Goal: Obtain resource: Download file/media

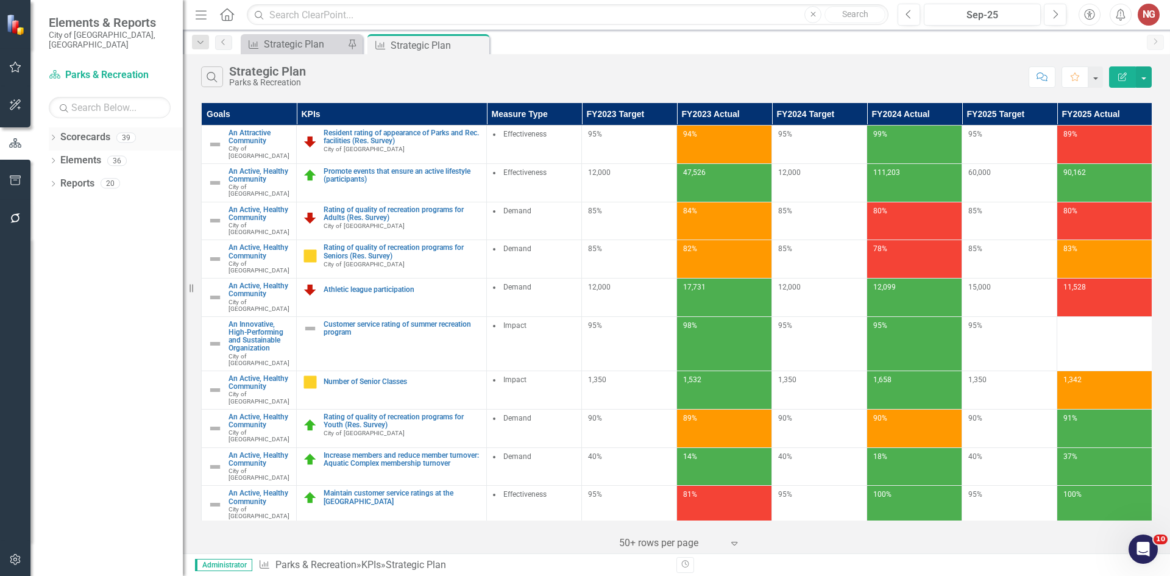
click at [54, 135] on icon "Dropdown" at bounding box center [53, 138] width 9 height 7
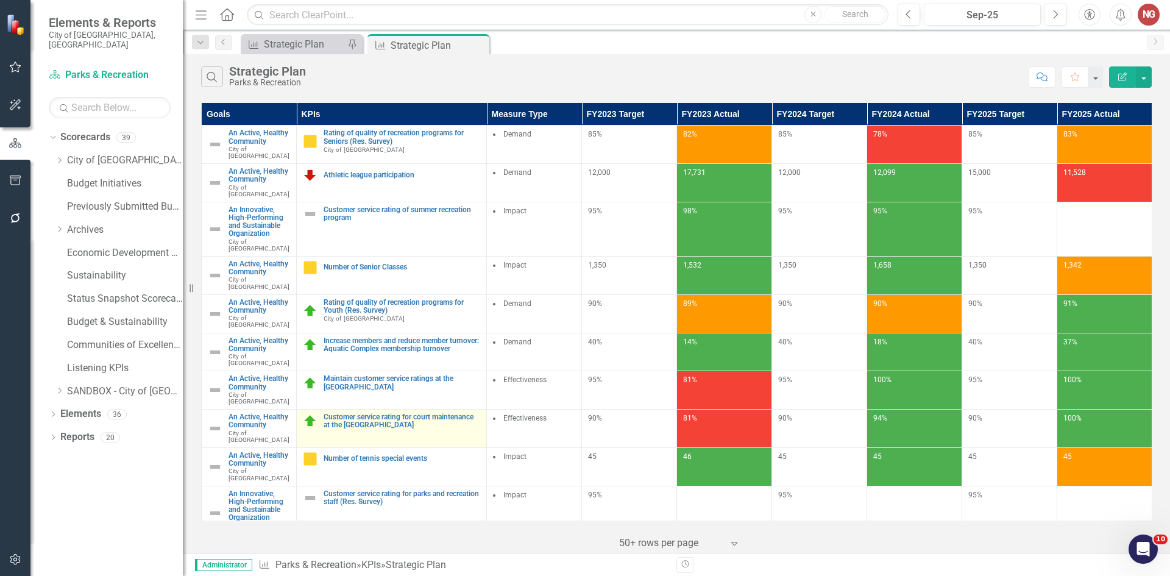
scroll to position [191, 0]
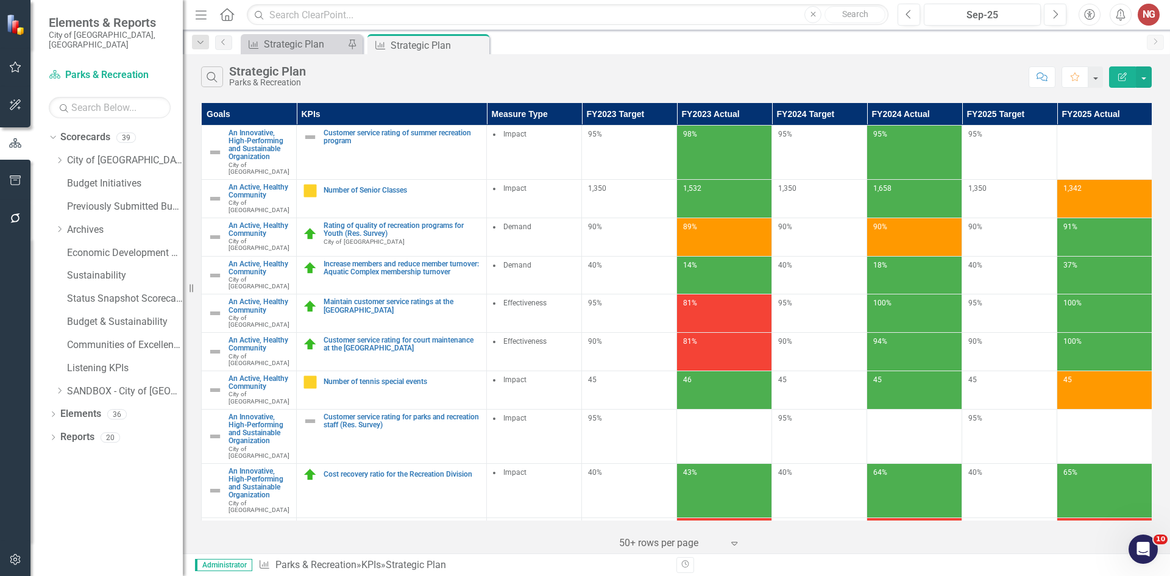
click at [60, 157] on icon at bounding box center [59, 160] width 3 height 6
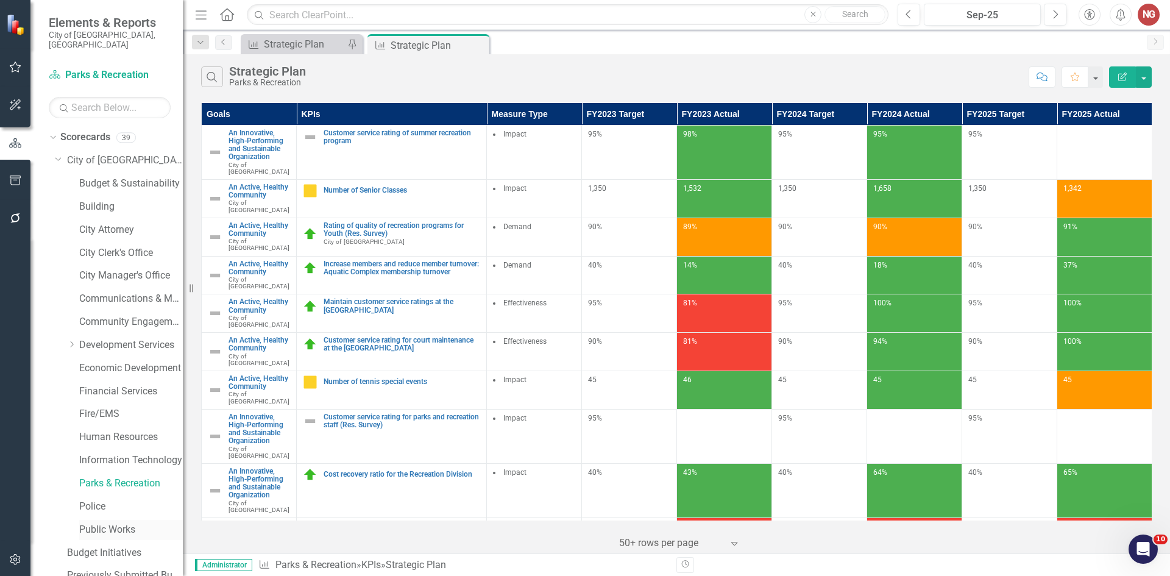
click at [85, 520] on div "Public Works" at bounding box center [131, 530] width 104 height 20
click at [87, 523] on link "Public Works" at bounding box center [131, 530] width 104 height 14
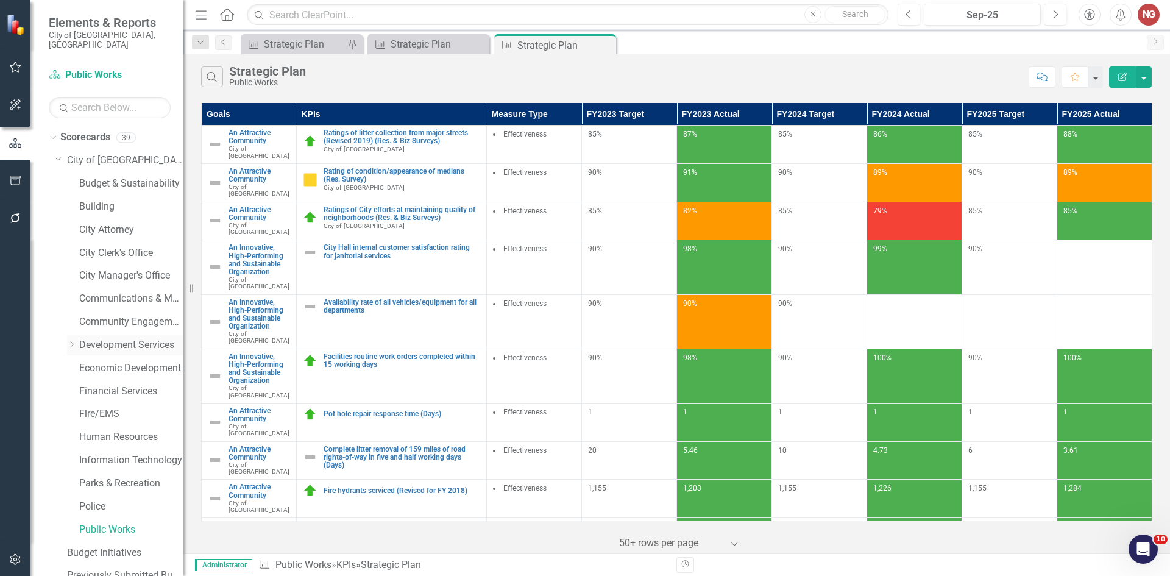
click at [101, 338] on link "Development Services" at bounding box center [131, 345] width 104 height 14
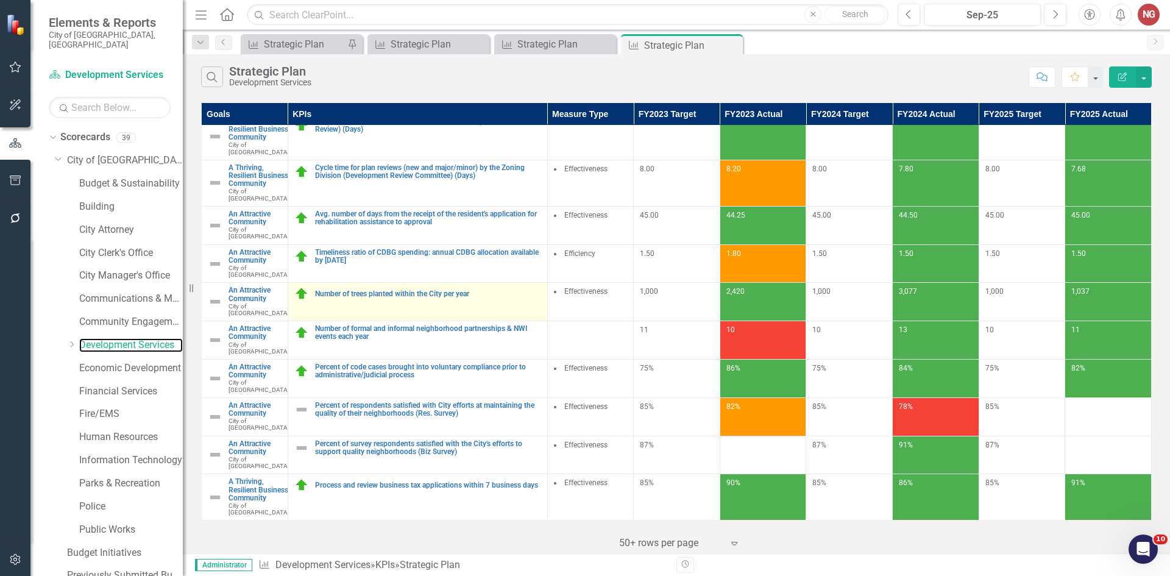
scroll to position [191, 0]
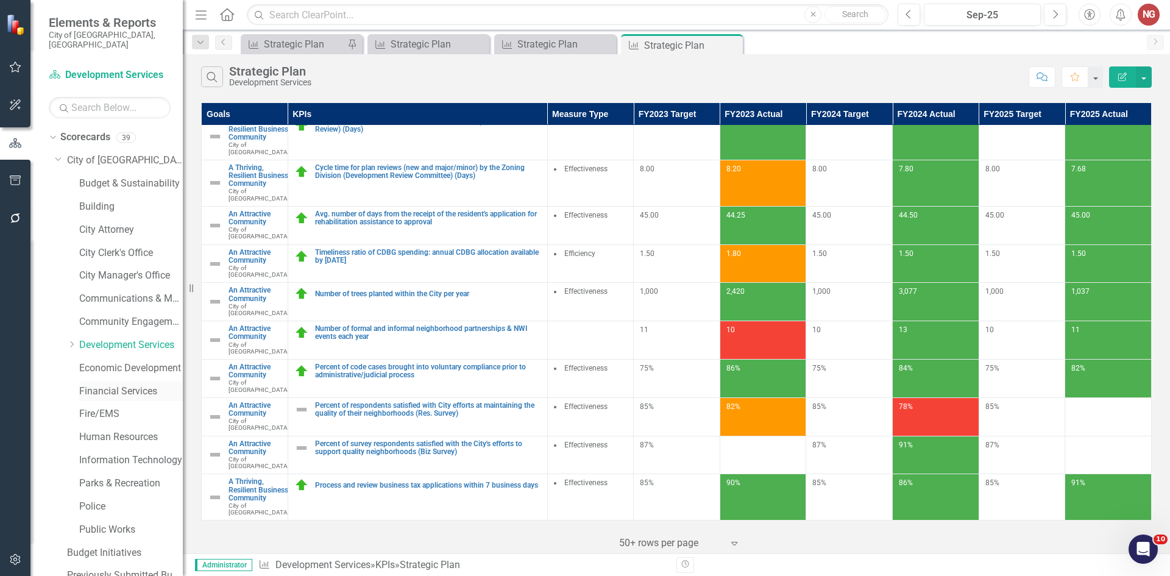
click at [101, 384] on link "Financial Services" at bounding box center [131, 391] width 104 height 14
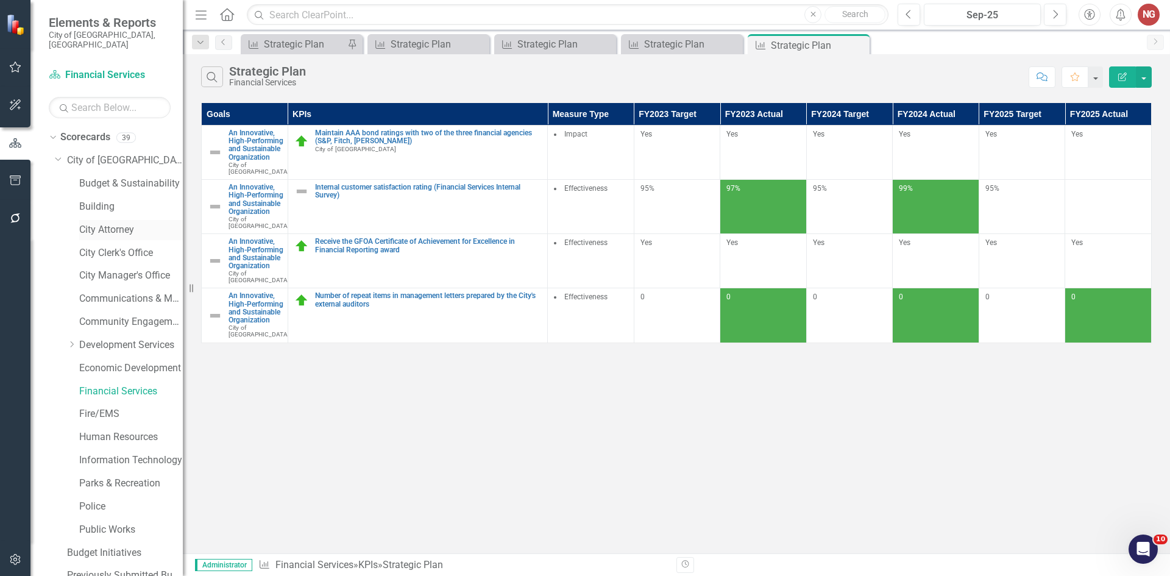
click at [107, 228] on div "City Attorney" at bounding box center [131, 230] width 104 height 20
click at [115, 223] on link "City Attorney" at bounding box center [131, 230] width 104 height 14
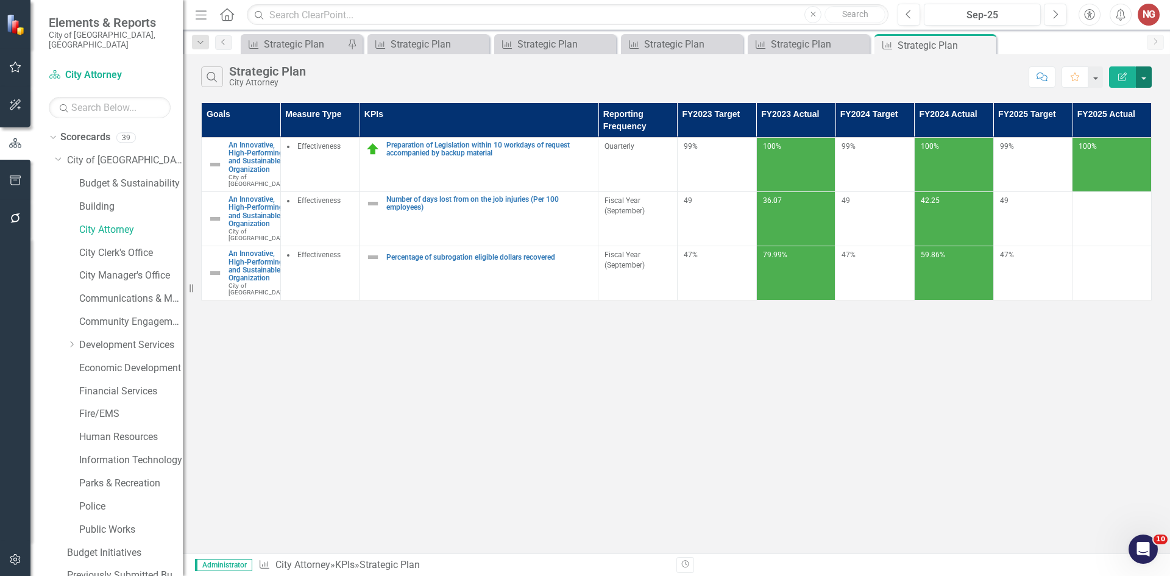
click at [1148, 80] on button "button" at bounding box center [1144, 76] width 16 height 21
click at [1097, 116] on link "PDF Export to PDF" at bounding box center [1103, 124] width 96 height 23
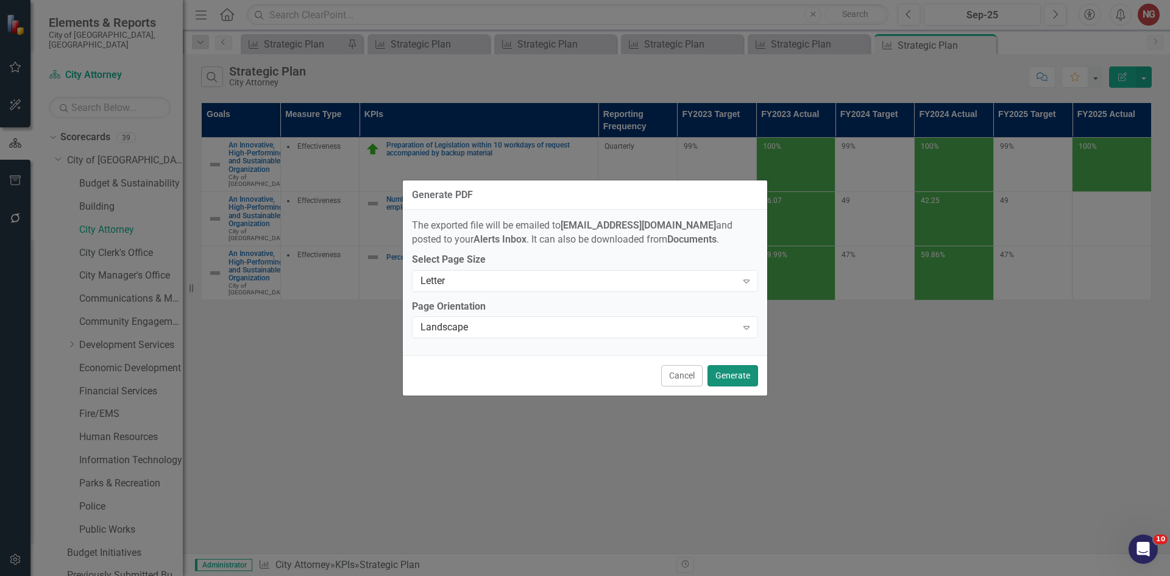
click at [737, 374] on button "Generate" at bounding box center [732, 375] width 51 height 21
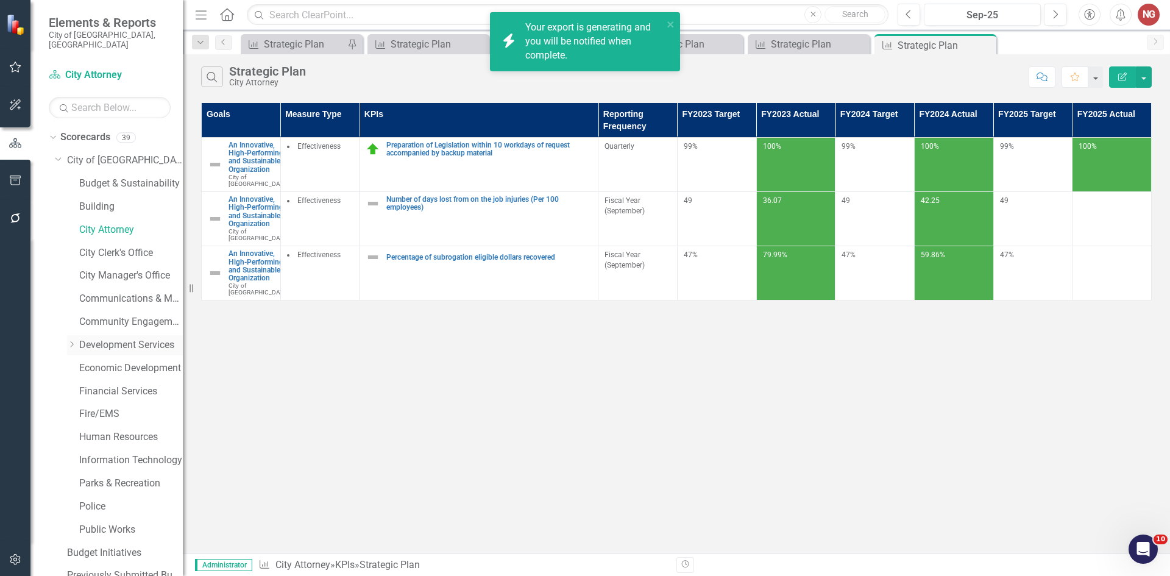
click at [95, 339] on link "Development Services" at bounding box center [131, 345] width 104 height 14
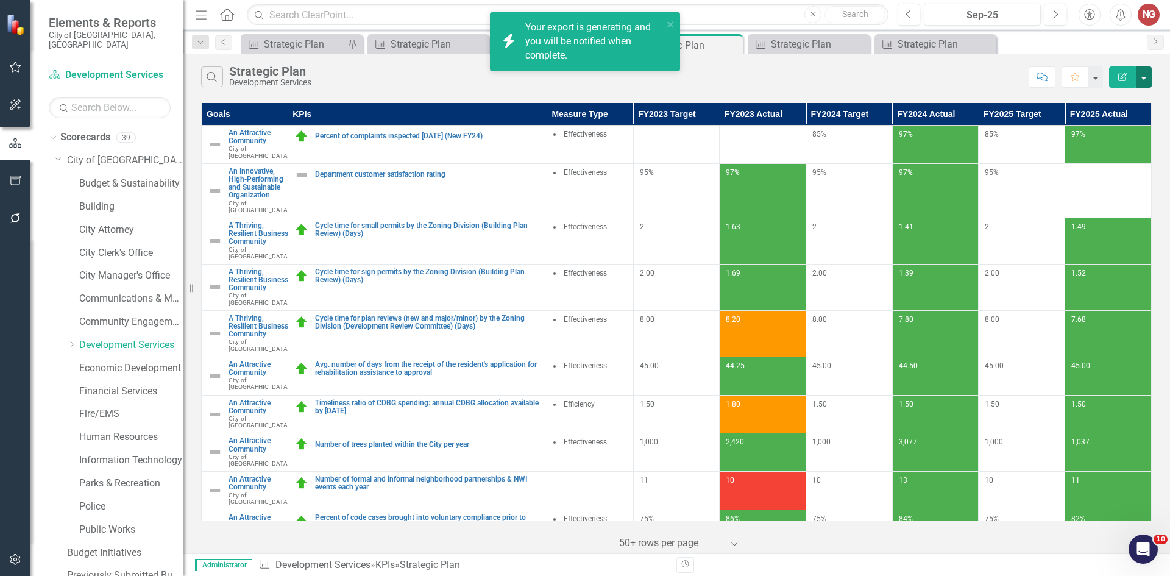
click at [1138, 77] on button "button" at bounding box center [1144, 76] width 16 height 21
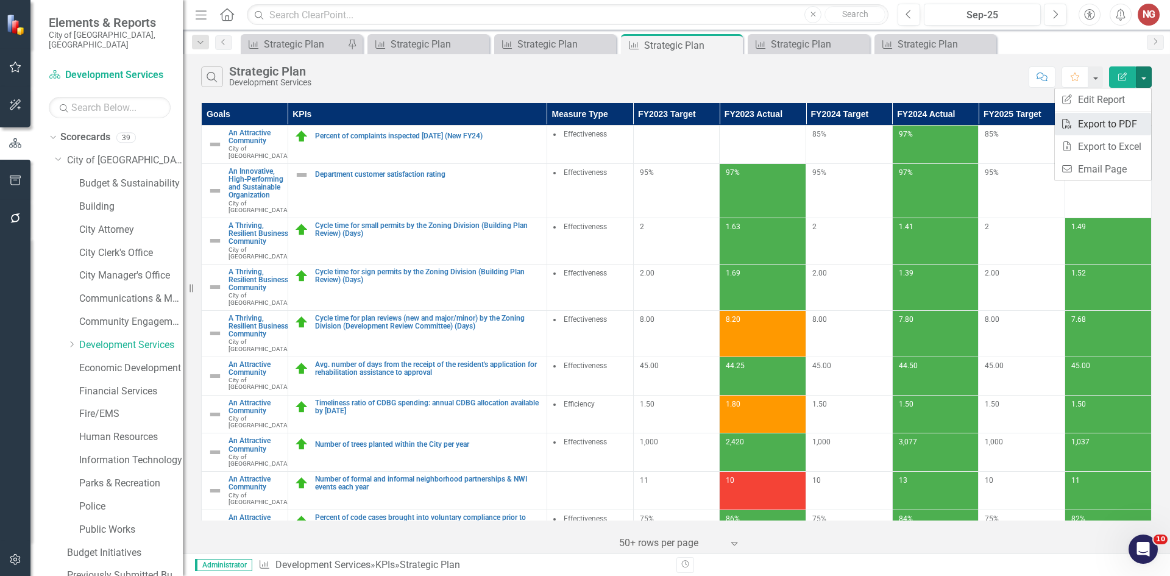
click at [1090, 129] on link "PDF Export to PDF" at bounding box center [1103, 124] width 96 height 23
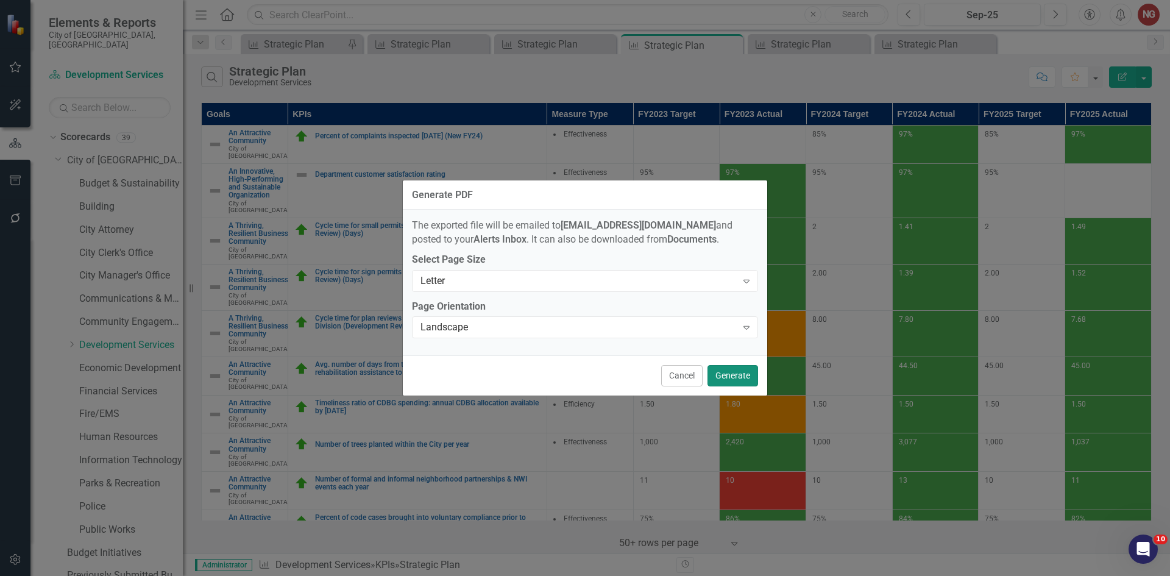
click at [747, 379] on button "Generate" at bounding box center [732, 375] width 51 height 21
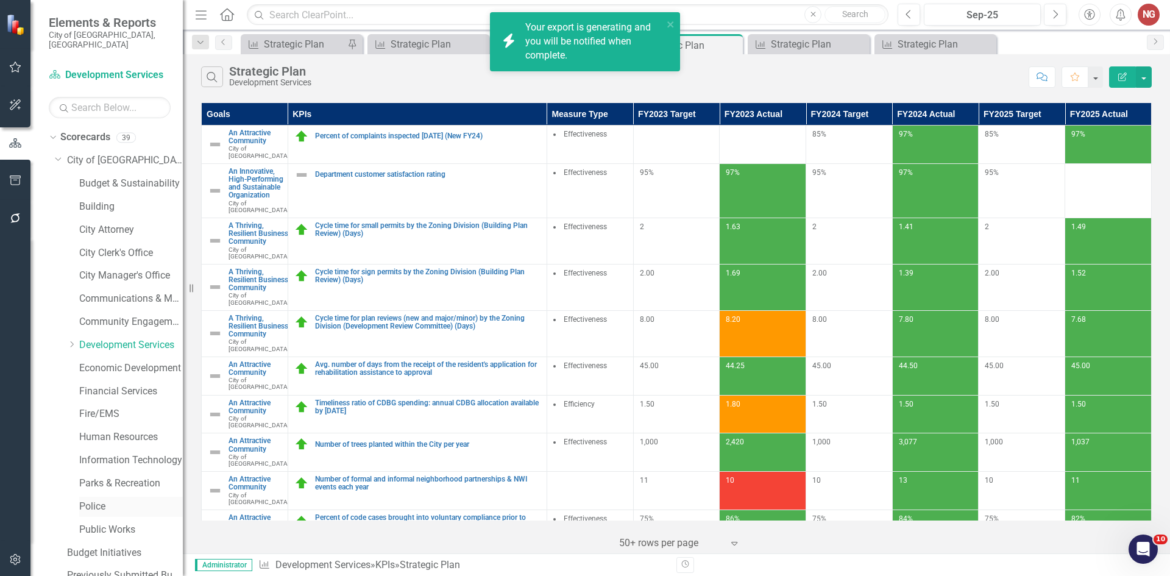
click at [99, 500] on link "Police" at bounding box center [131, 507] width 104 height 14
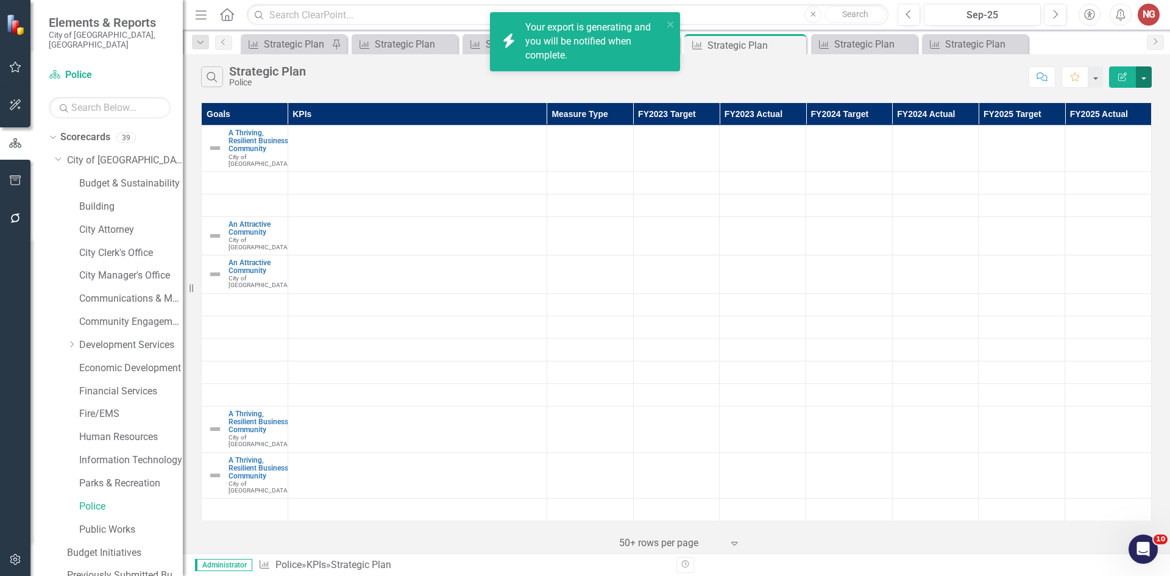
click at [1147, 77] on button "button" at bounding box center [1144, 76] width 16 height 21
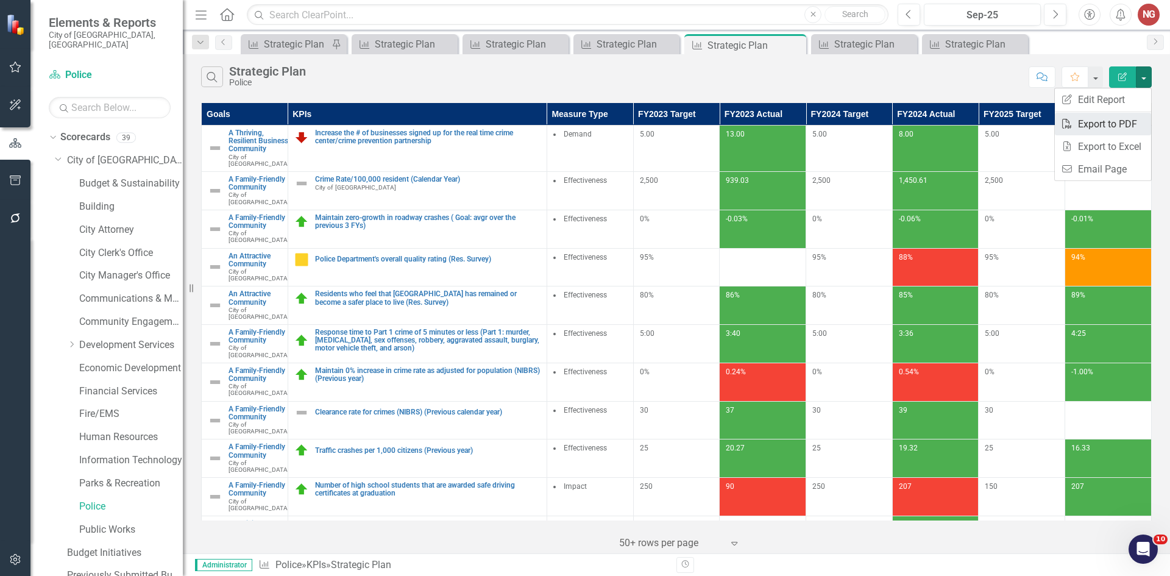
click at [1088, 125] on link "PDF Export to PDF" at bounding box center [1103, 124] width 96 height 23
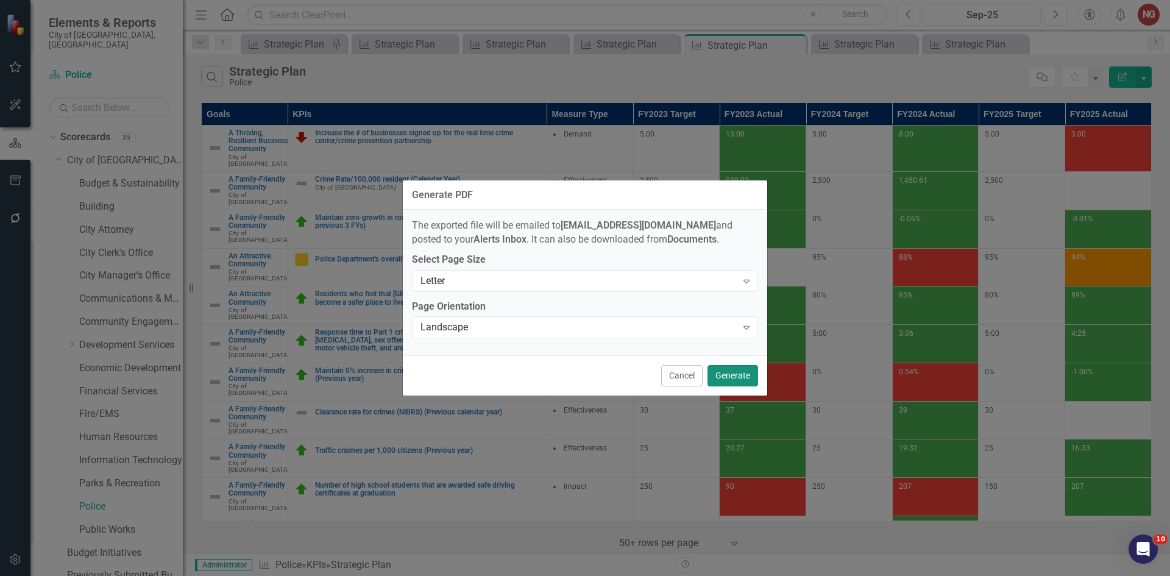
click at [719, 373] on button "Generate" at bounding box center [732, 375] width 51 height 21
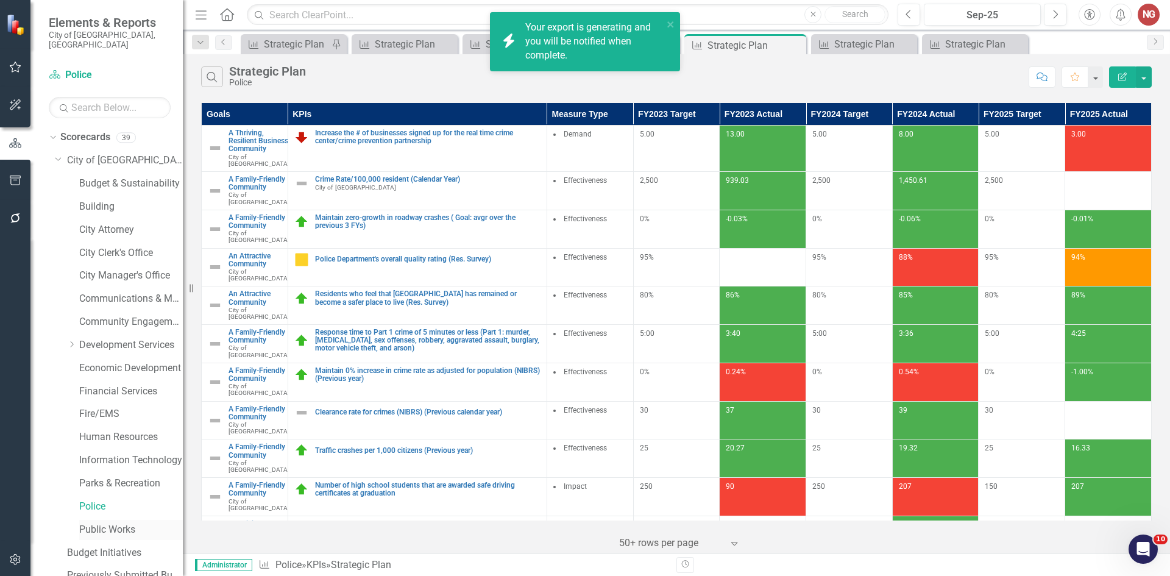
click at [112, 523] on link "Public Works" at bounding box center [131, 530] width 104 height 14
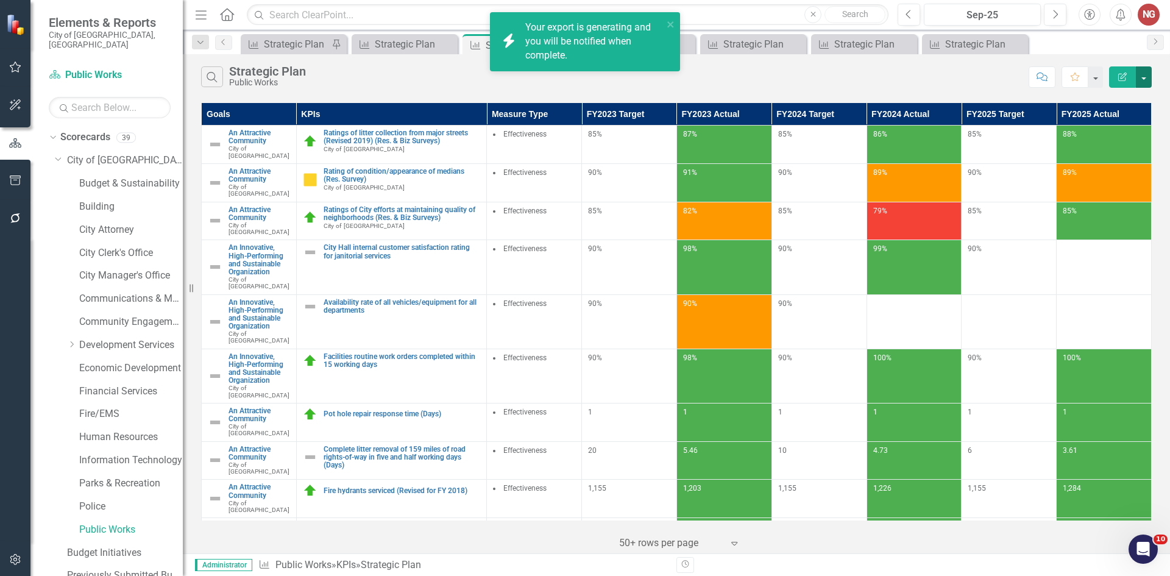
click at [1139, 82] on button "button" at bounding box center [1144, 76] width 16 height 21
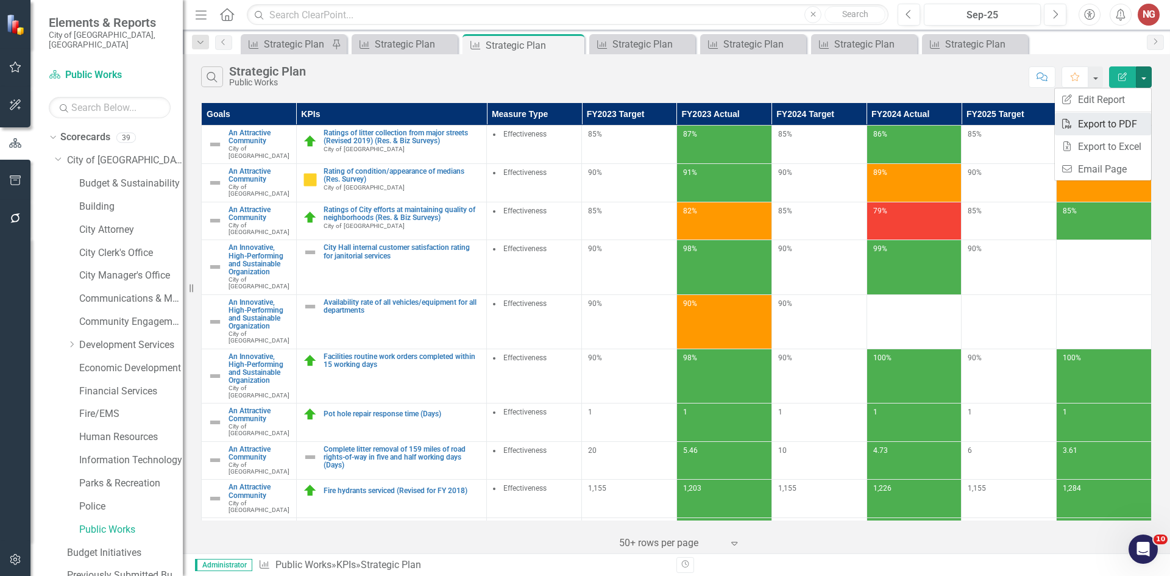
click at [1103, 115] on link "PDF Export to PDF" at bounding box center [1103, 124] width 96 height 23
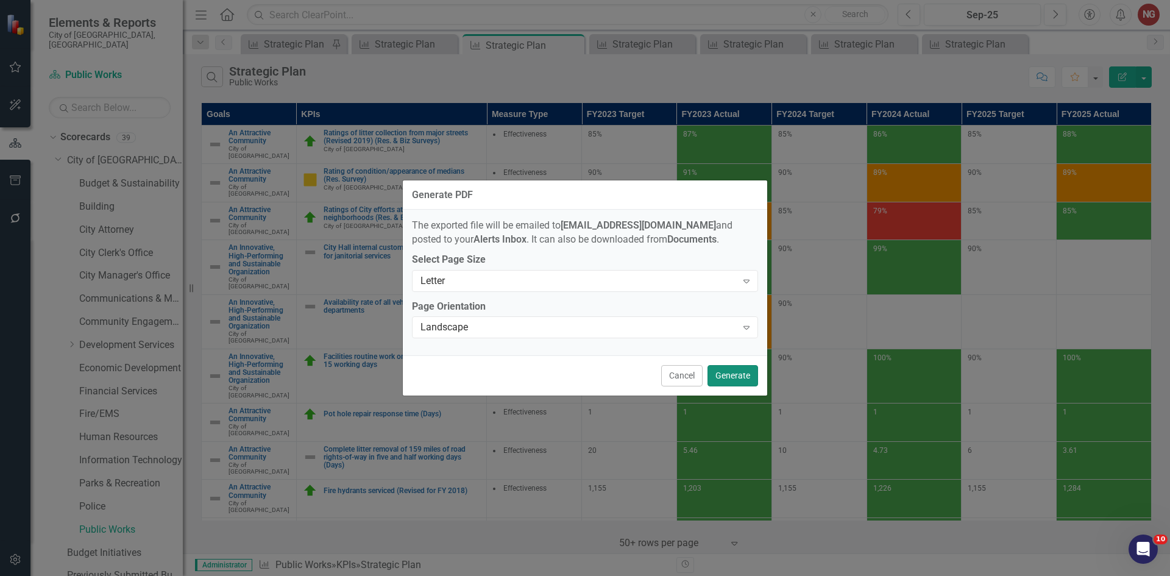
click at [718, 373] on button "Generate" at bounding box center [732, 375] width 51 height 21
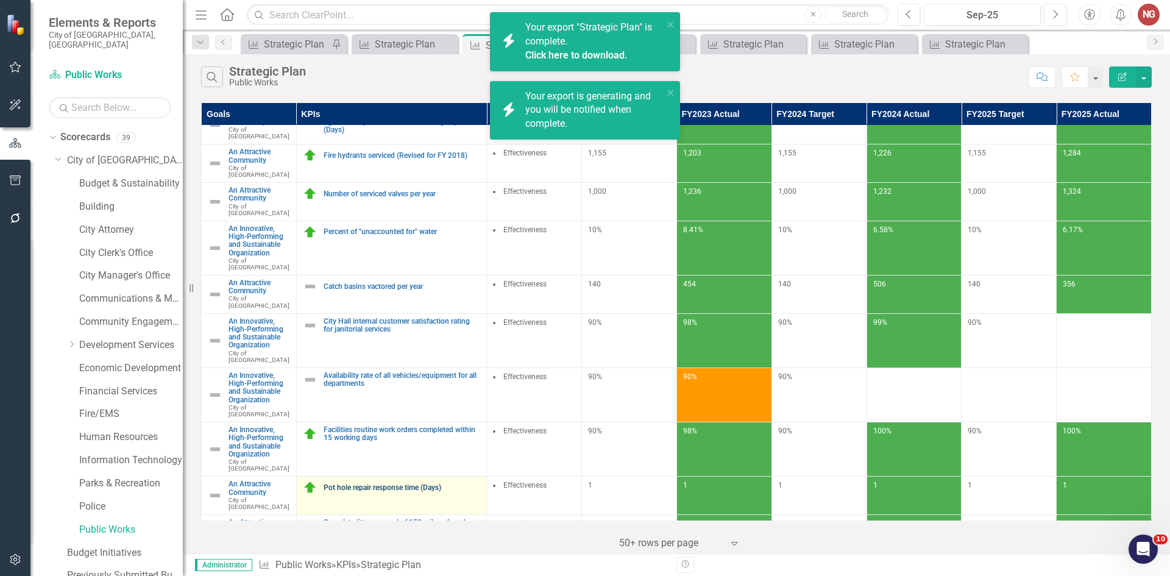
scroll to position [305, 0]
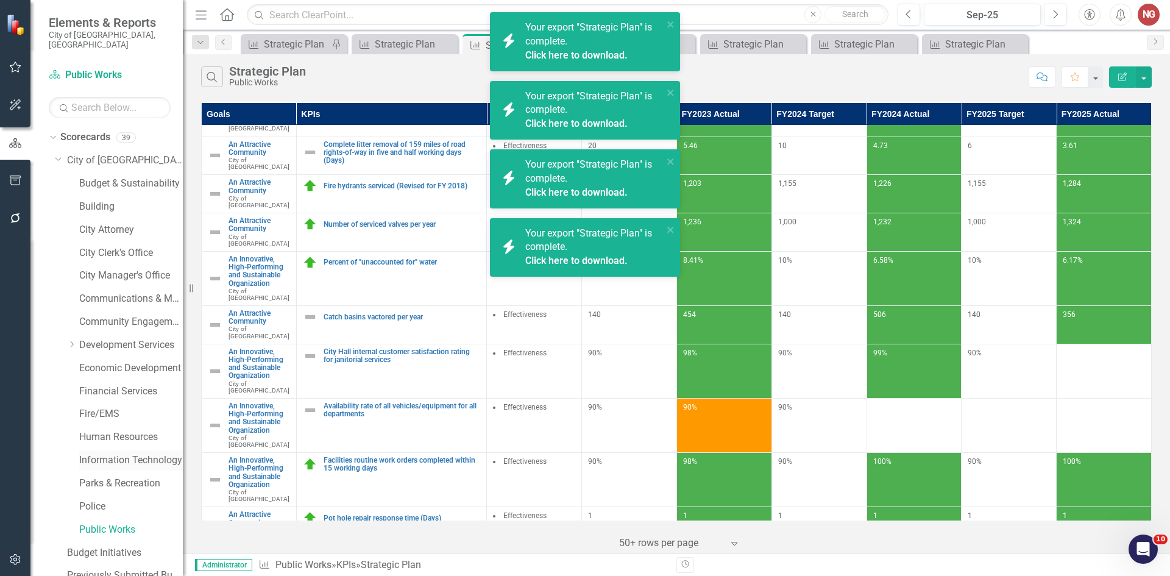
drag, startPoint x: 96, startPoint y: 449, endPoint x: 102, endPoint y: 448, distance: 6.8
click at [96, 453] on link "Information Technology" at bounding box center [131, 460] width 104 height 14
